Goal: Task Accomplishment & Management: Manage account settings

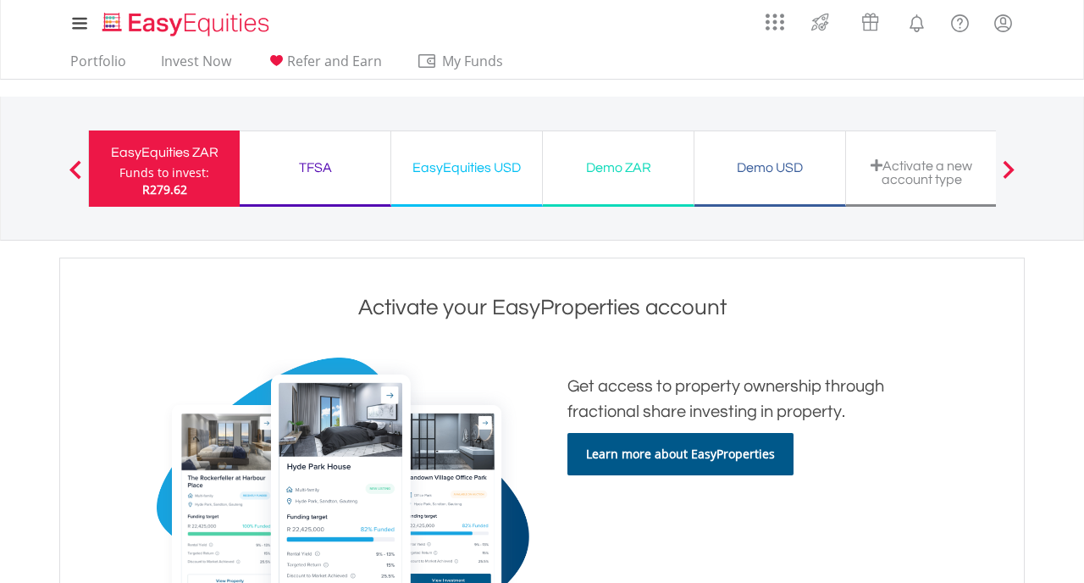
click at [168, 173] on div "Funds to invest:" at bounding box center [164, 172] width 90 height 17
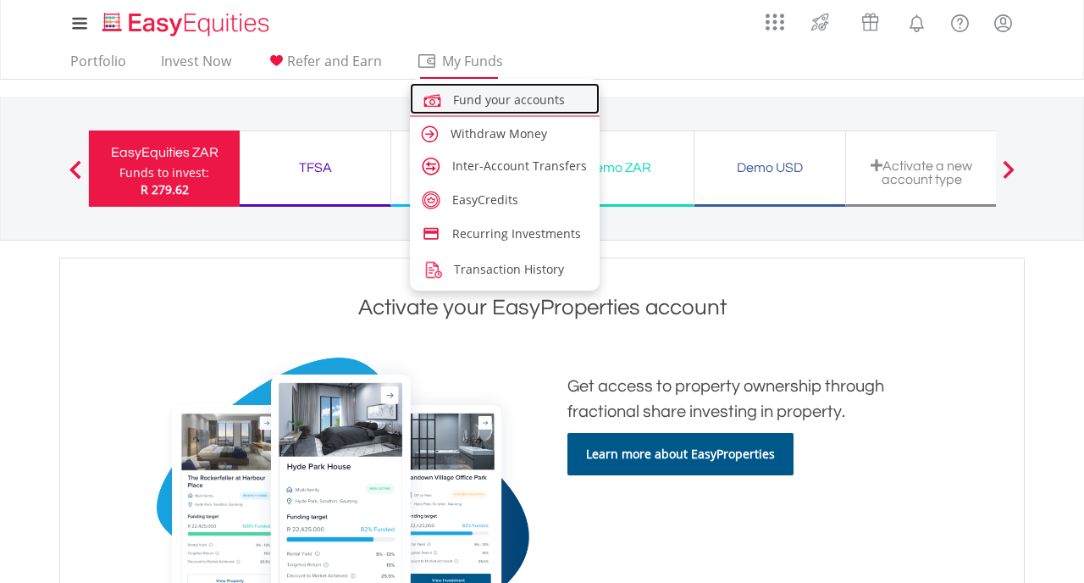
click at [496, 102] on span "Fund your accounts" at bounding box center [509, 99] width 112 height 16
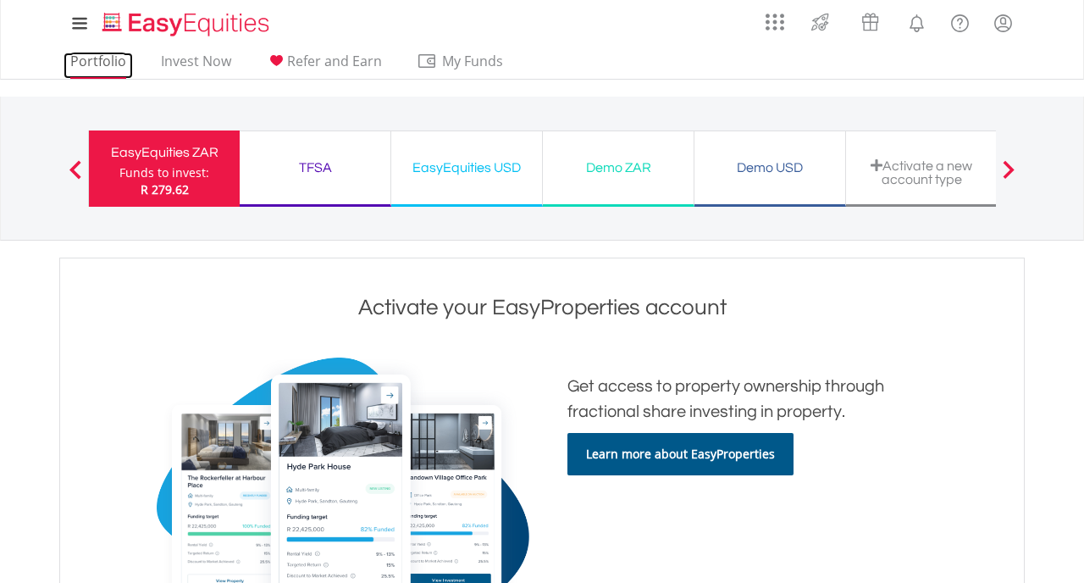
click at [86, 59] on link "Portfolio" at bounding box center [98, 66] width 69 height 26
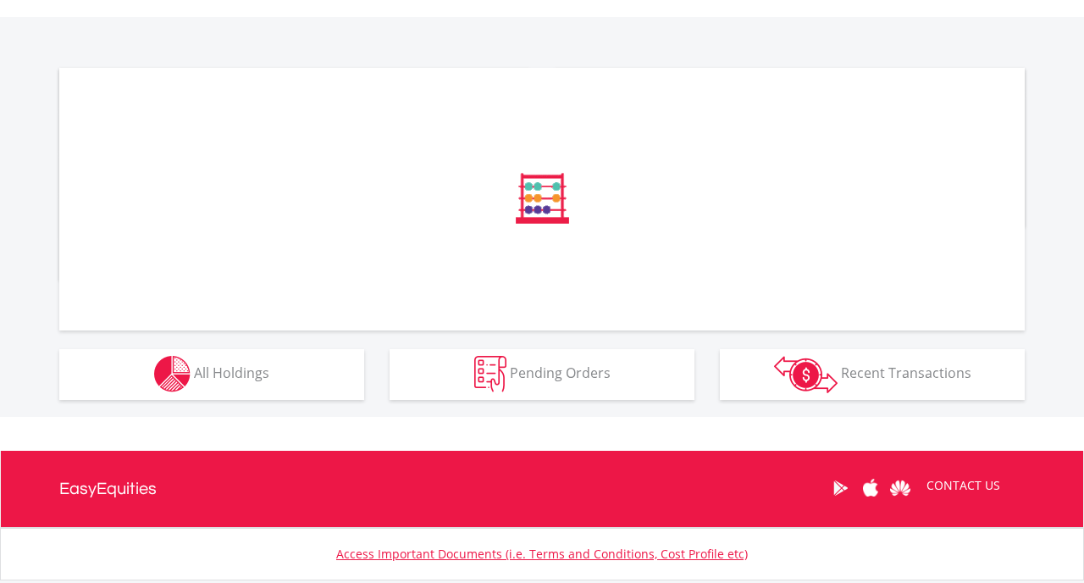
scroll to position [573, 0]
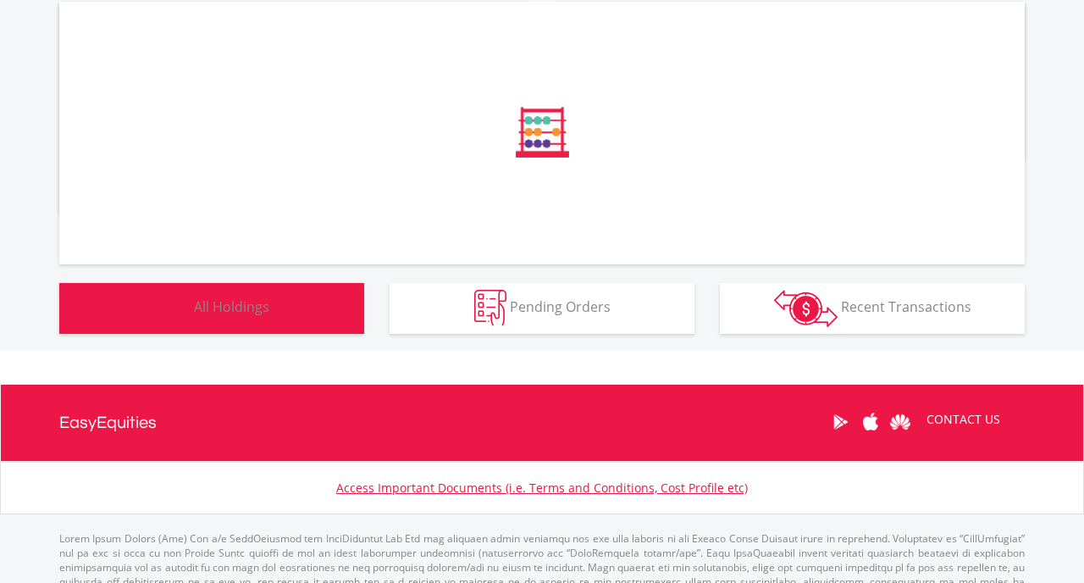
click at [291, 312] on button "Holdings All Holdings" at bounding box center [211, 308] width 305 height 51
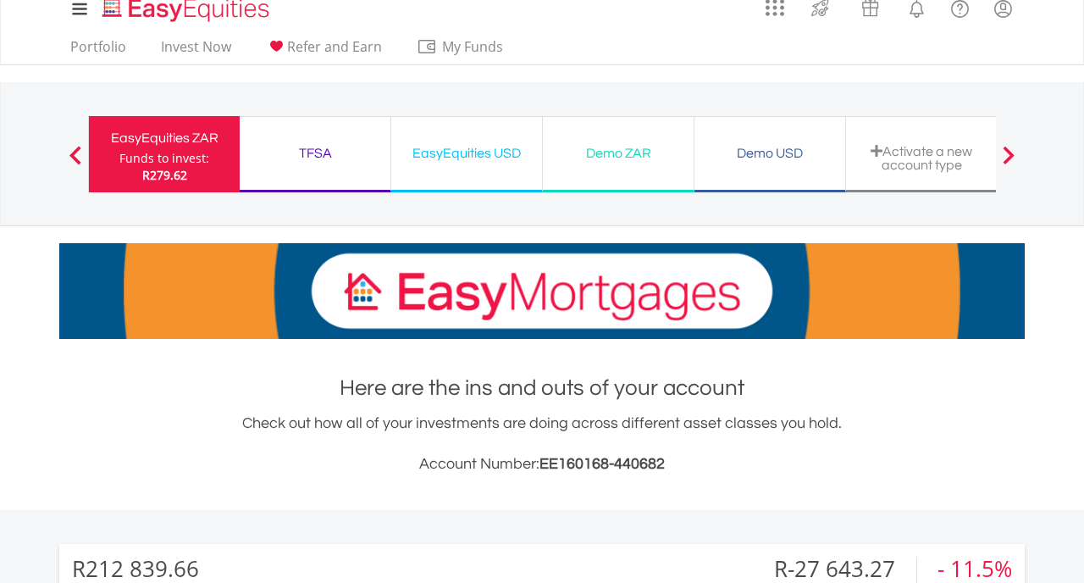
scroll to position [0, 0]
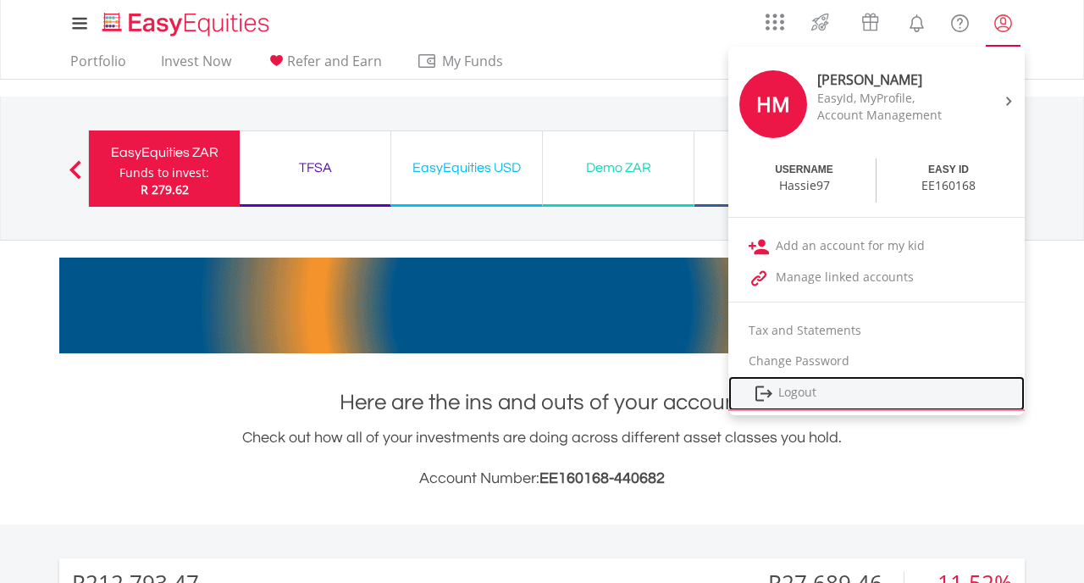
click at [803, 403] on link "Logout" at bounding box center [876, 393] width 296 height 35
